Goal: Information Seeking & Learning: Learn about a topic

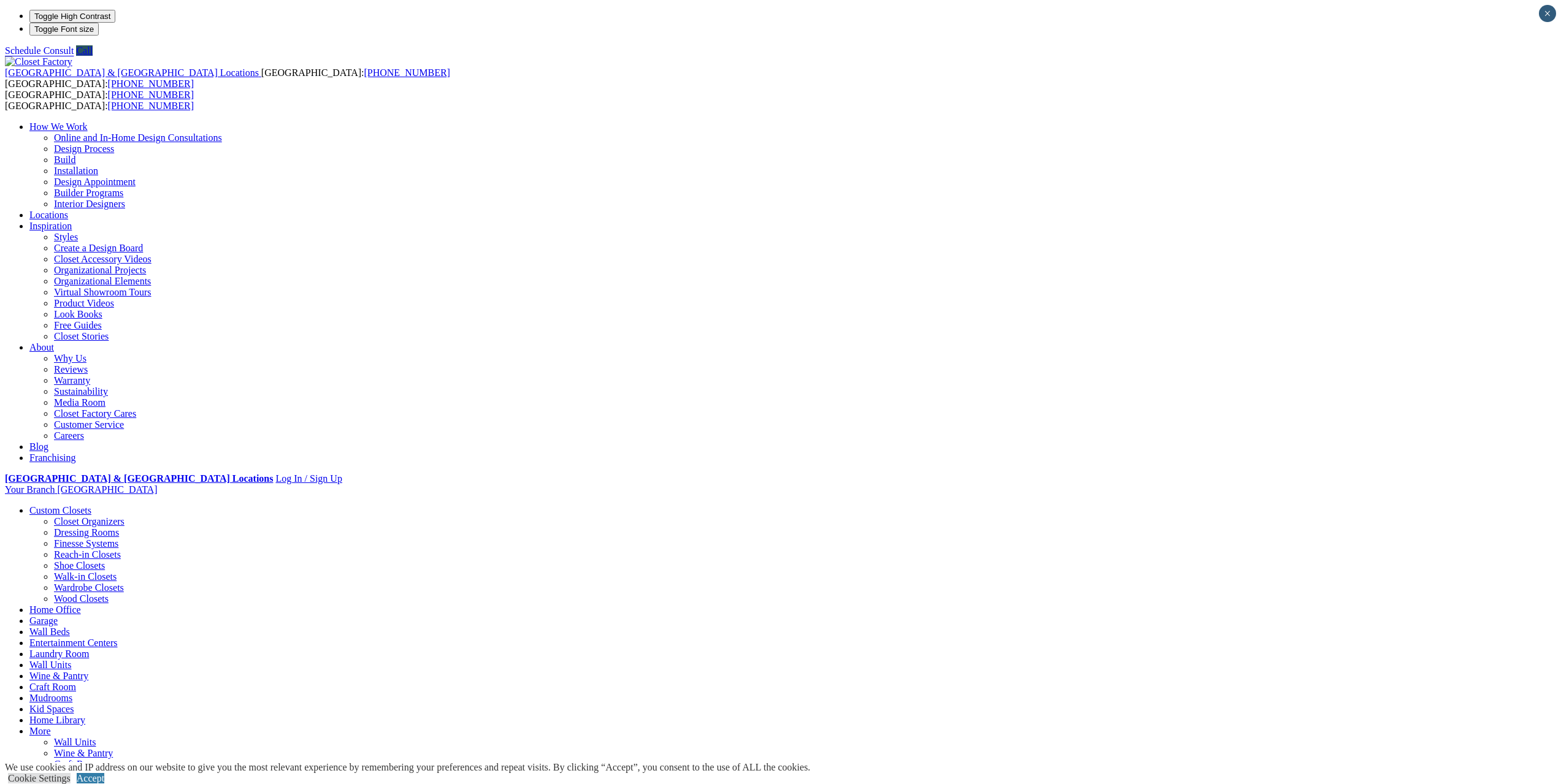
click at [89, 649] on link "Laundry Room" at bounding box center [59, 654] width 60 height 11
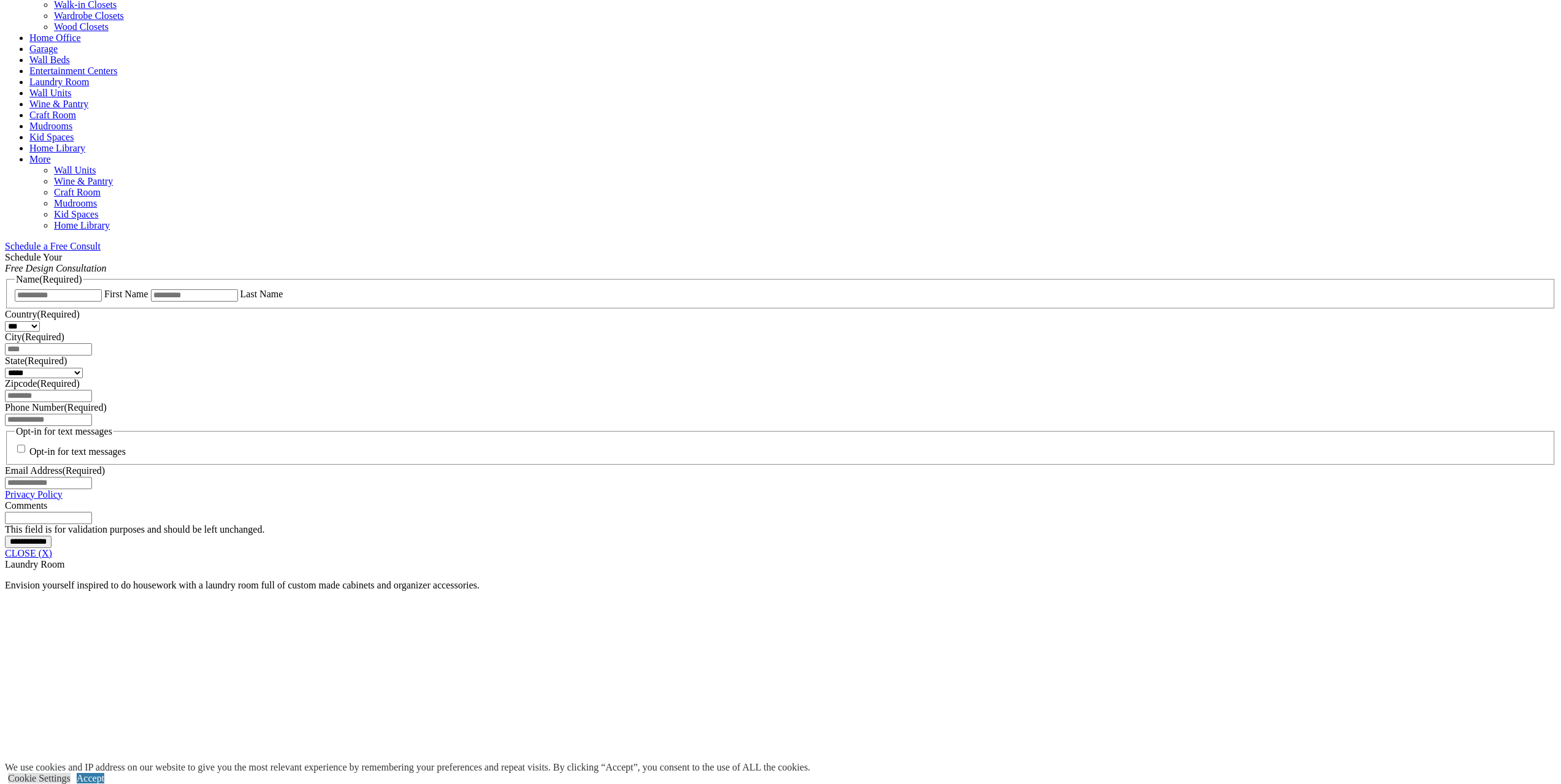
scroll to position [613, 0]
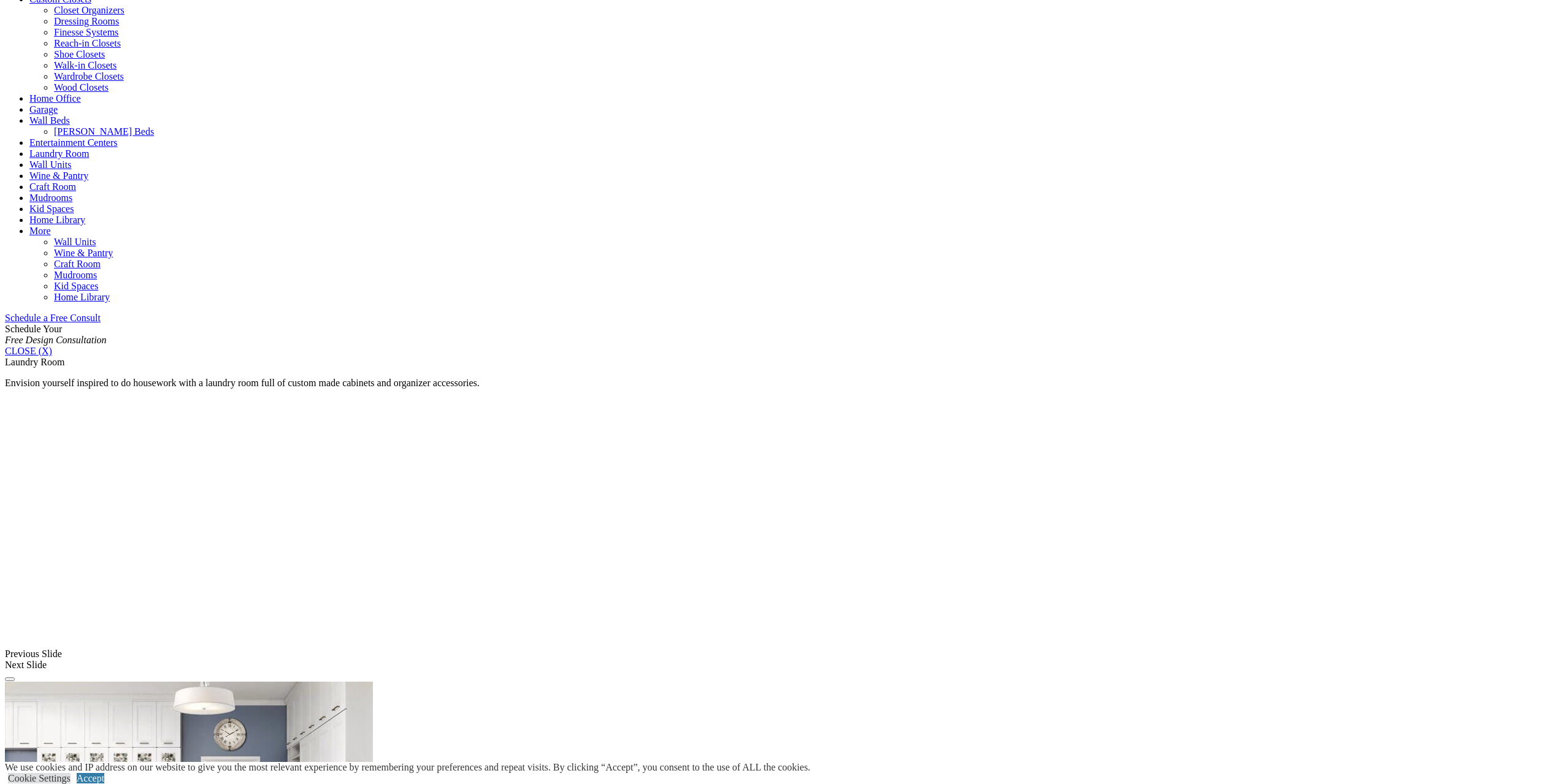
scroll to position [552, 0]
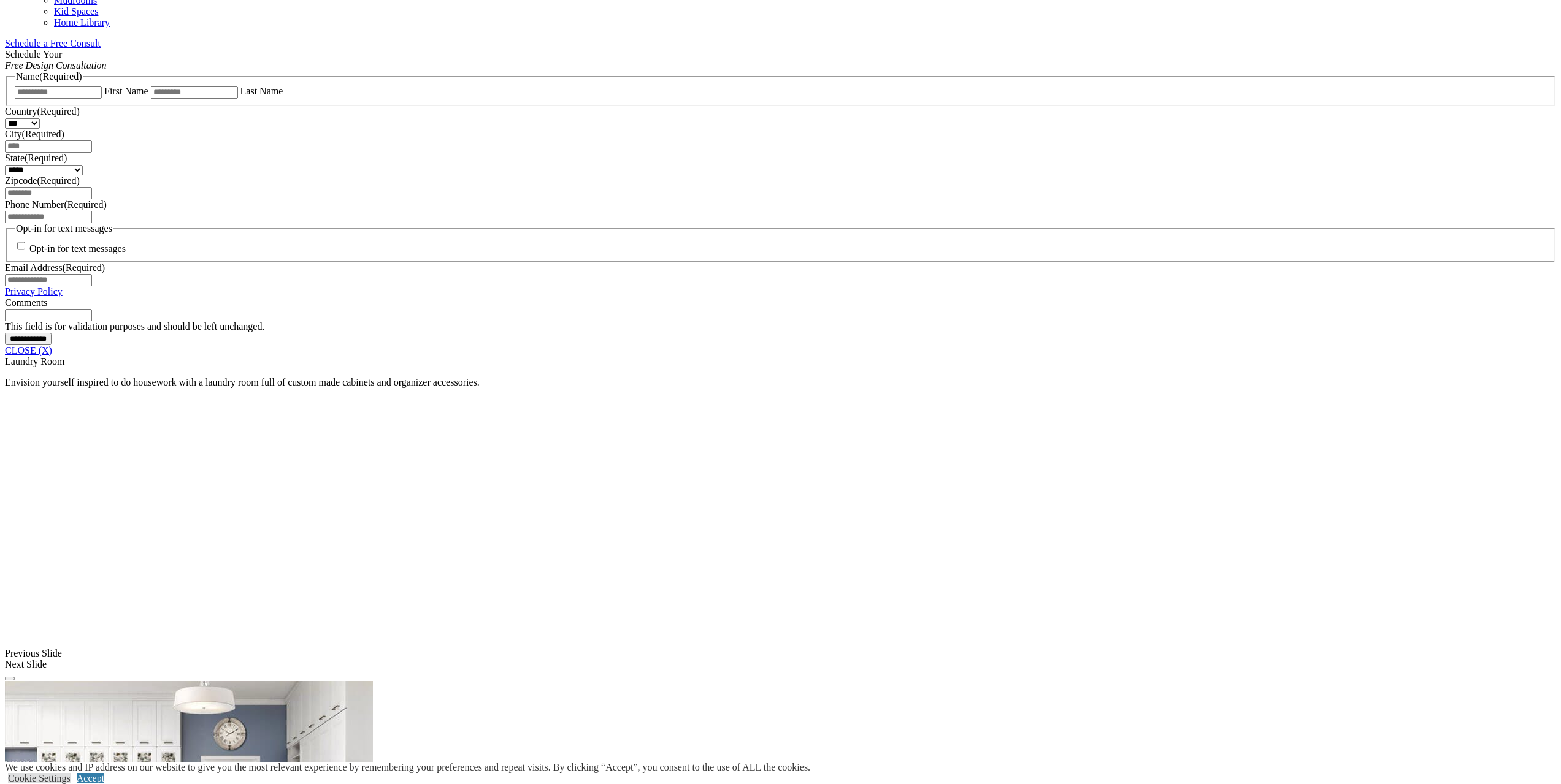
scroll to position [797, 0]
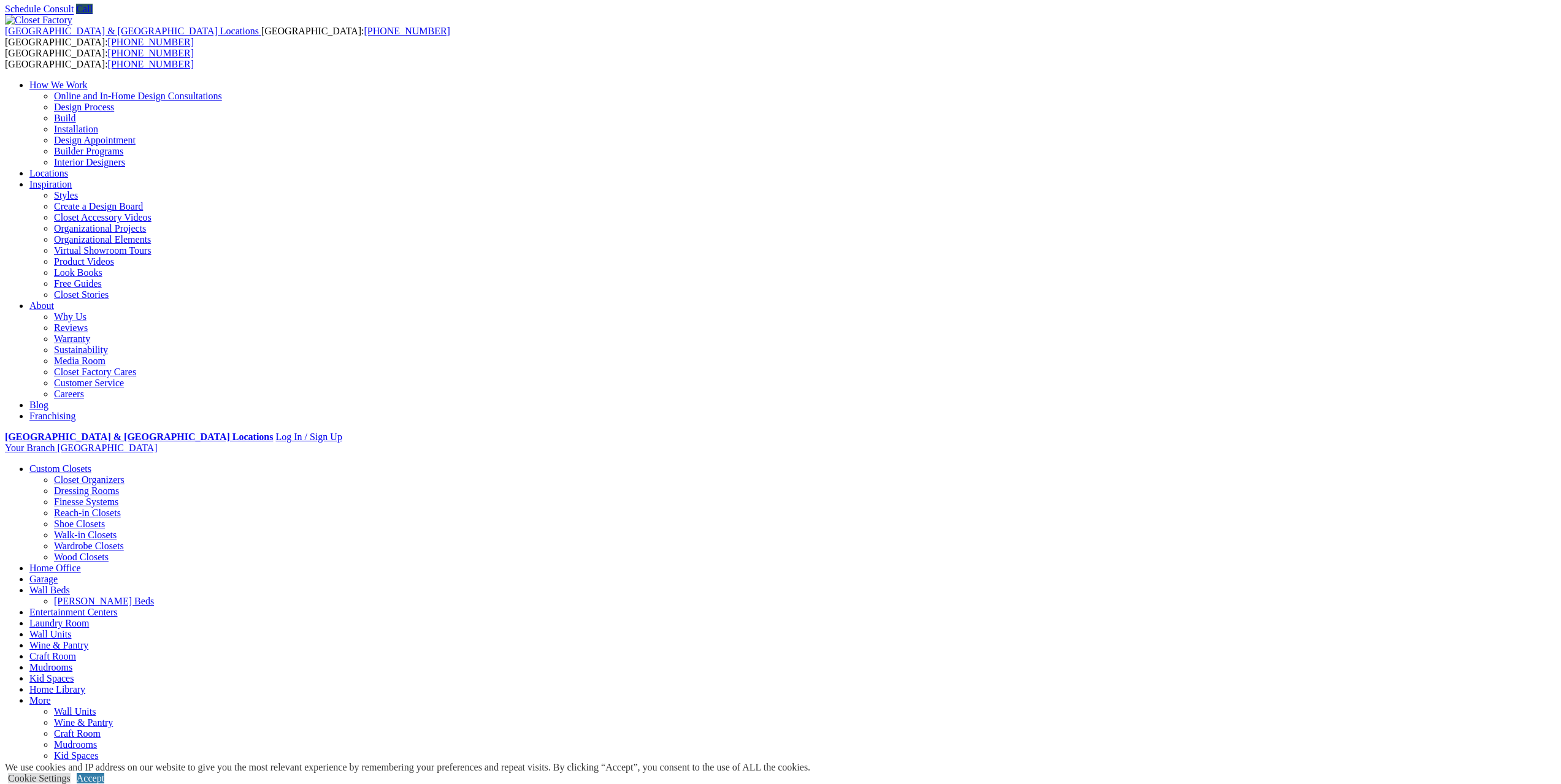
scroll to position [0, 0]
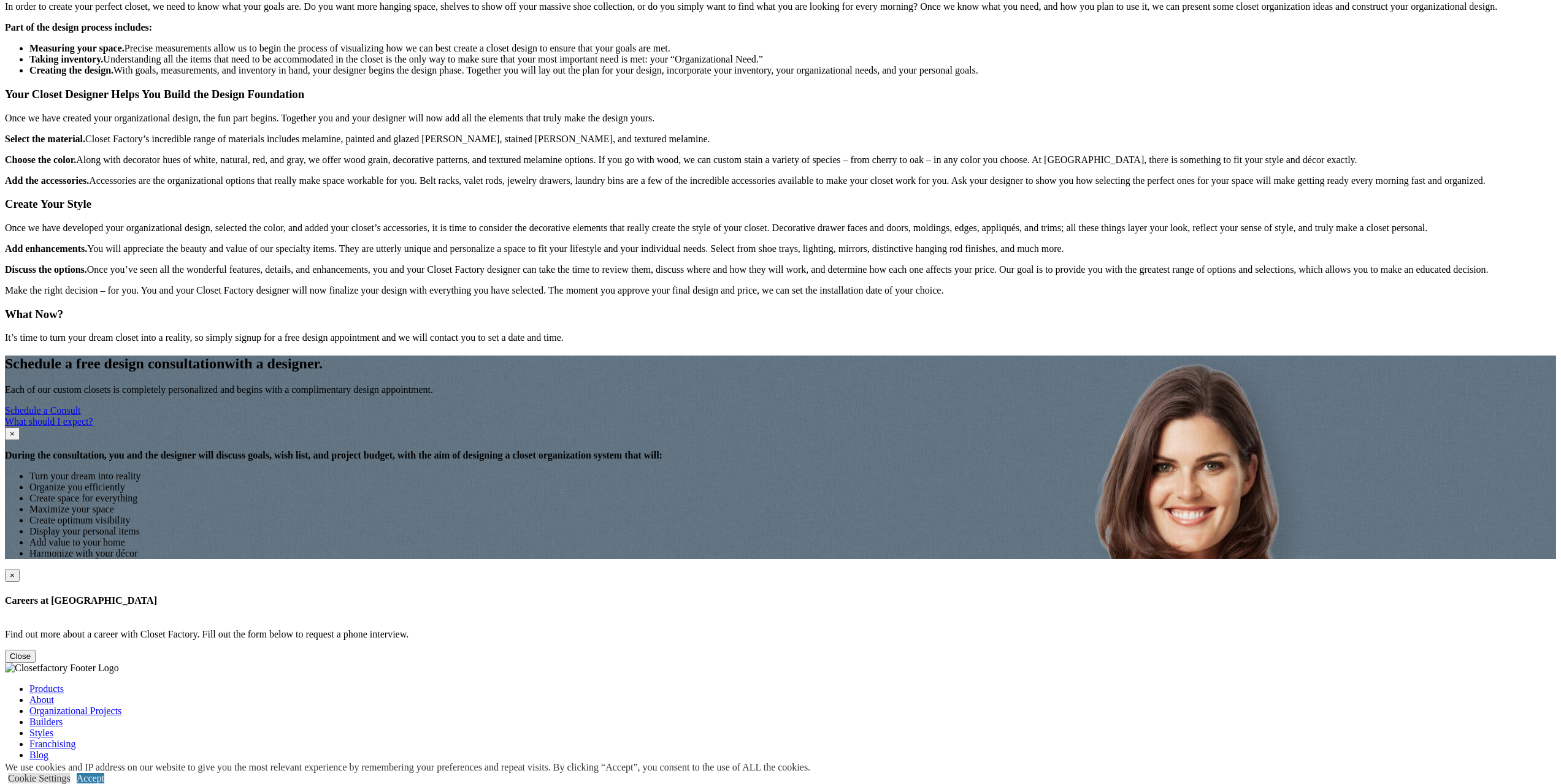
scroll to position [1717, 0]
